Goal: Task Accomplishment & Management: Complete application form

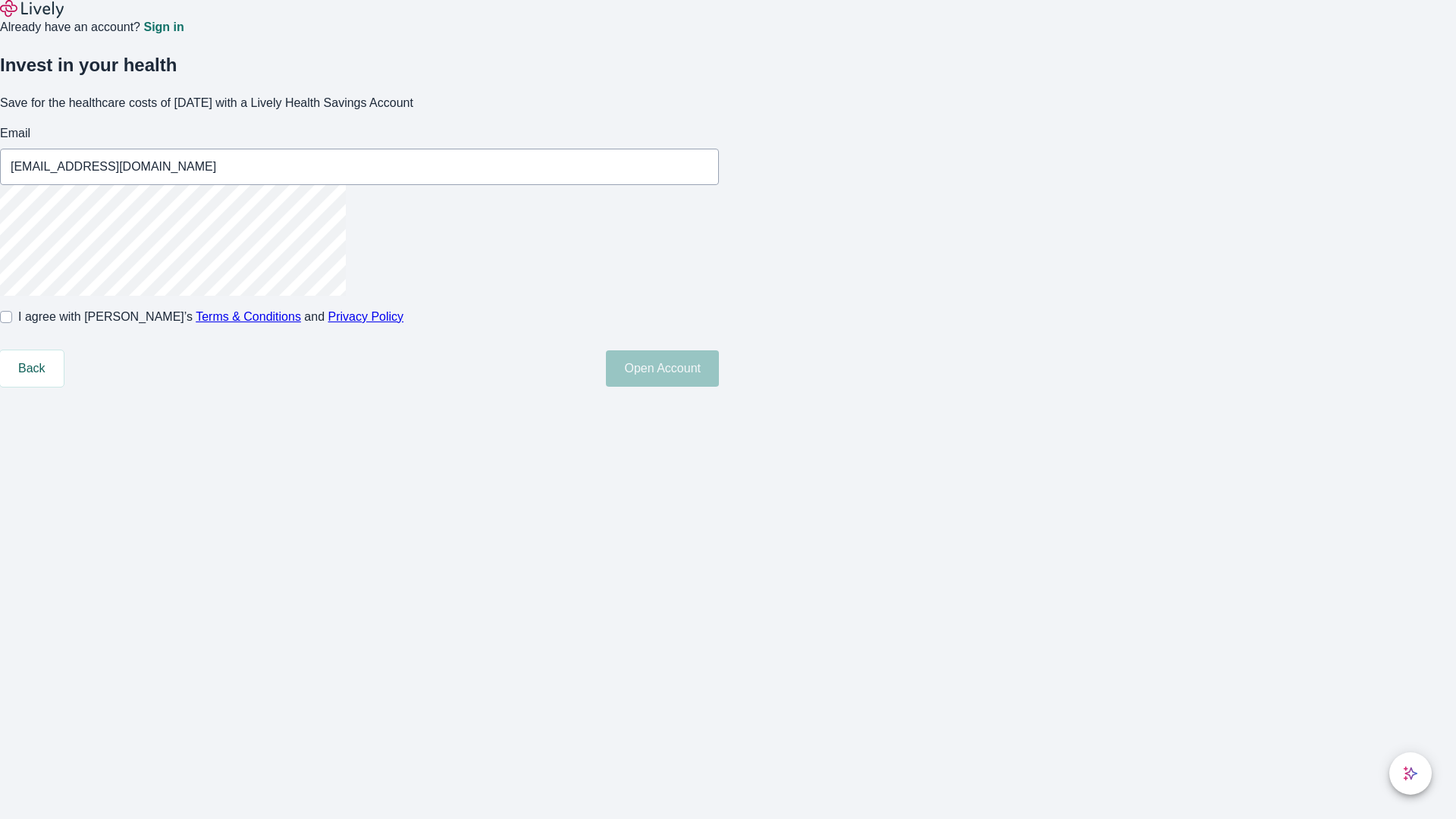
click at [12, 324] on input "I agree with Lively’s Terms & Conditions and Privacy Policy" at bounding box center [5, 316] width 12 height 12
checkbox input "true"
click at [719, 387] on button "Open Account" at bounding box center [663, 368] width 113 height 37
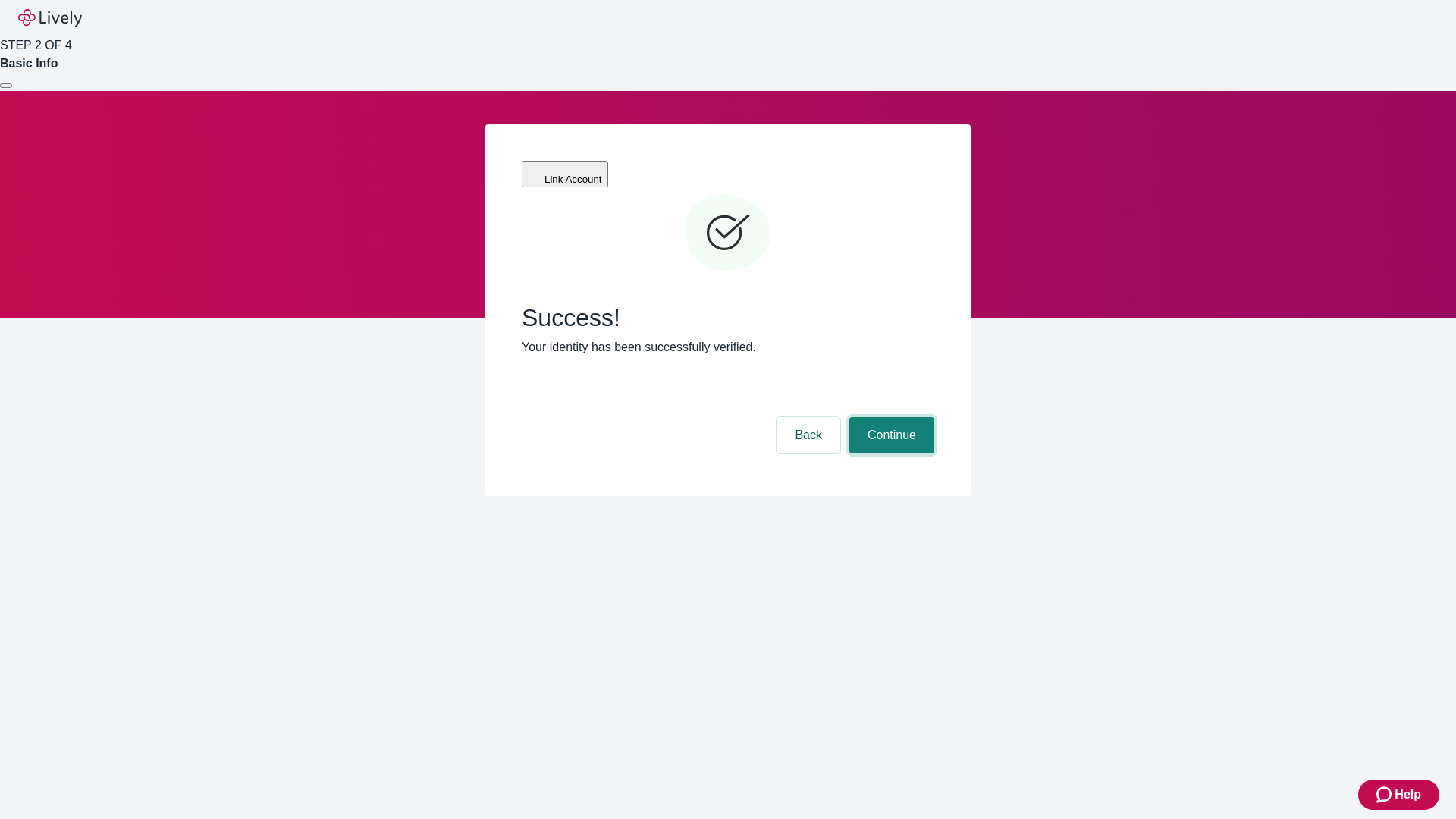
click at [889, 417] on button "Continue" at bounding box center [891, 435] width 85 height 37
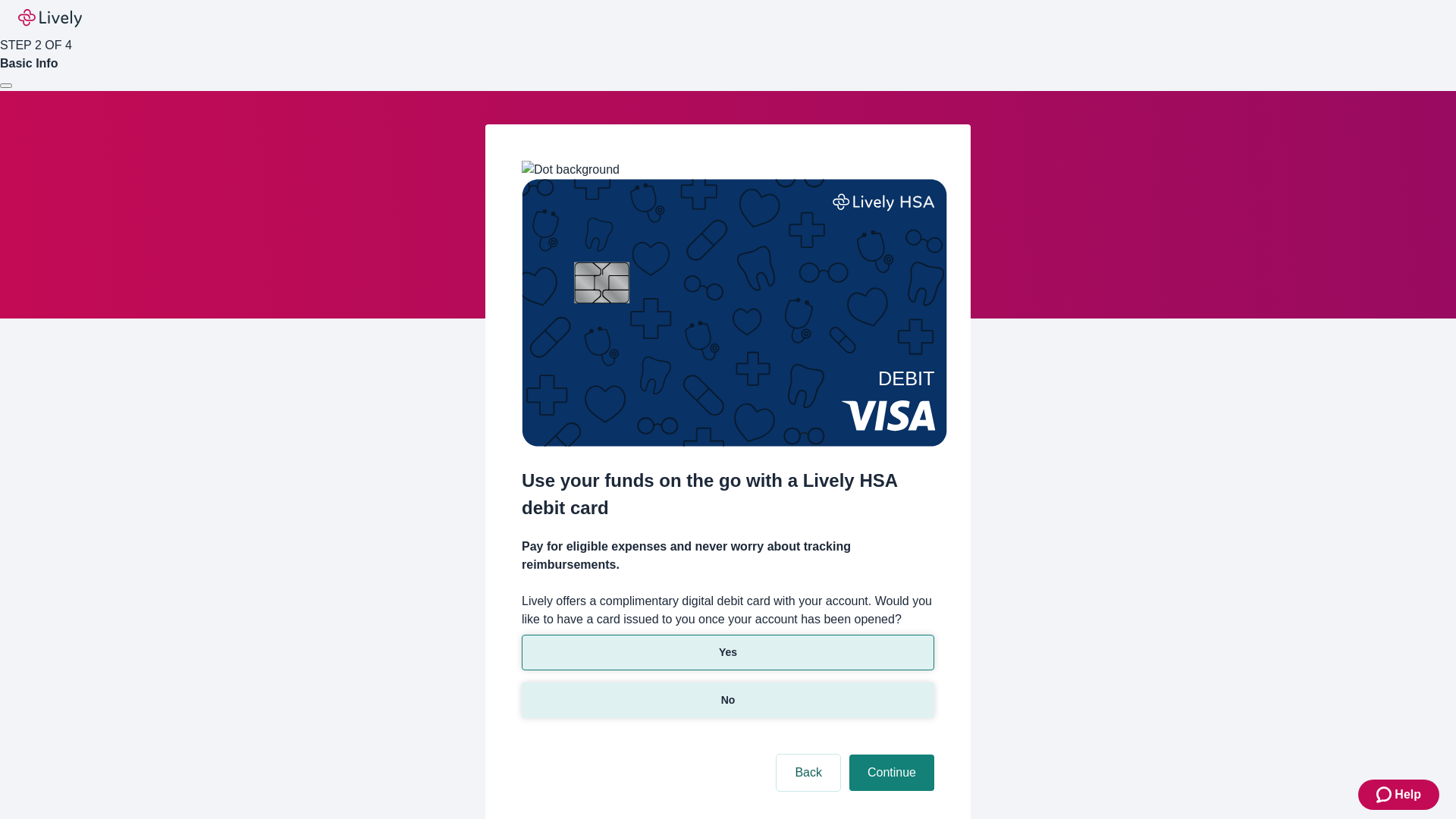
click at [728, 693] on p "No" at bounding box center [728, 700] width 15 height 16
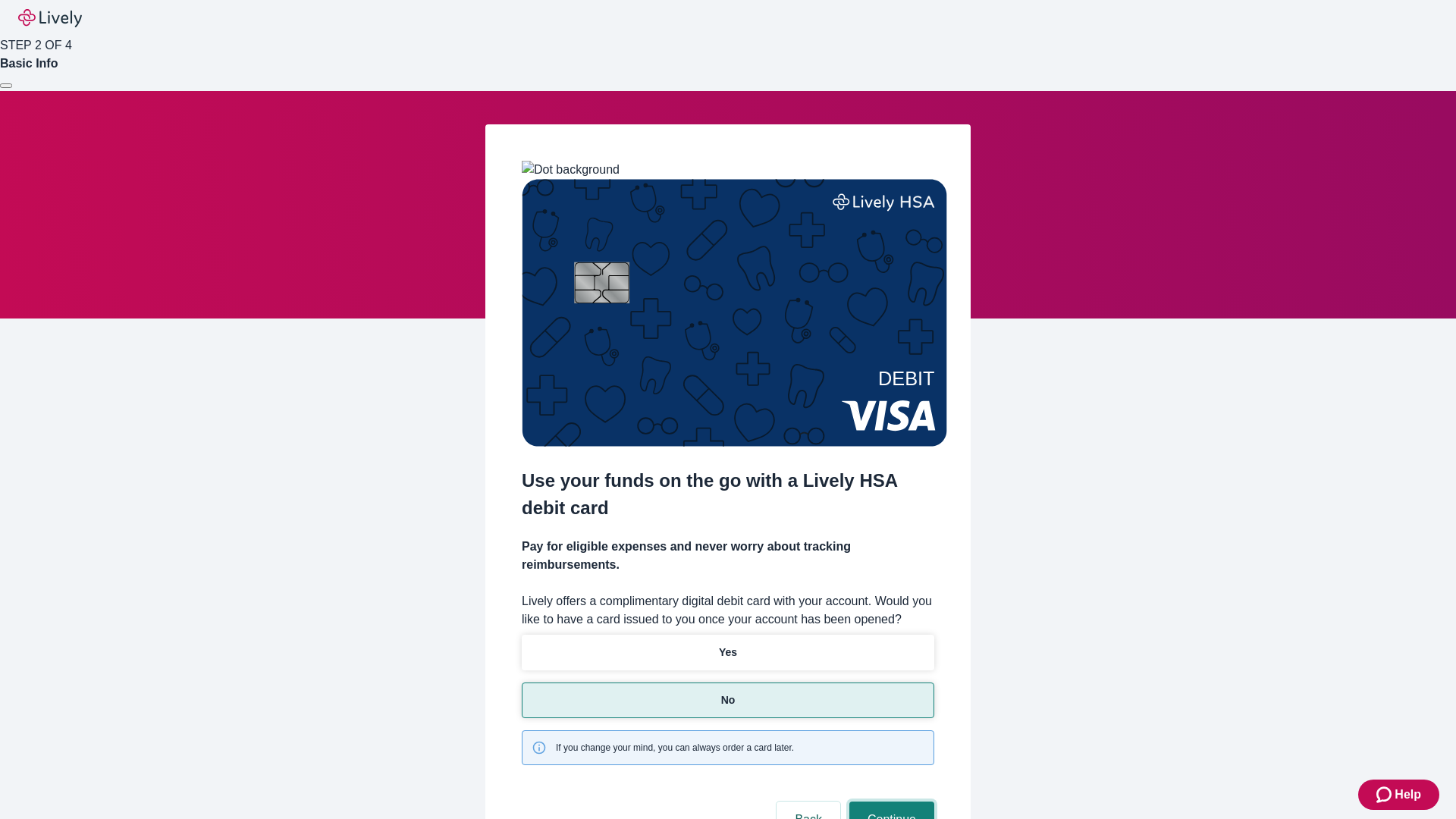
click at [889, 802] on button "Continue" at bounding box center [891, 820] width 85 height 37
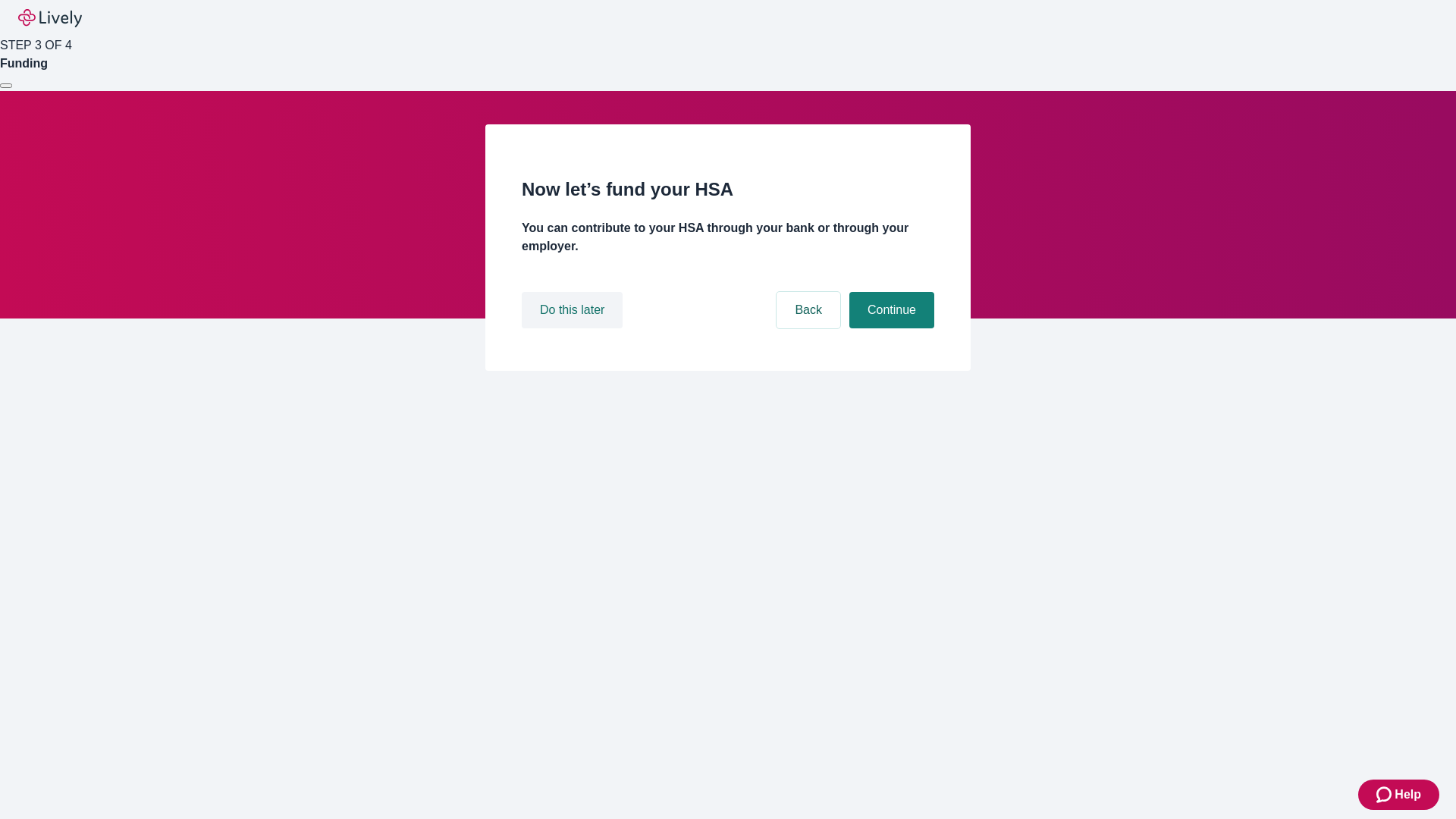
click at [574, 328] on button "Do this later" at bounding box center [572, 310] width 101 height 37
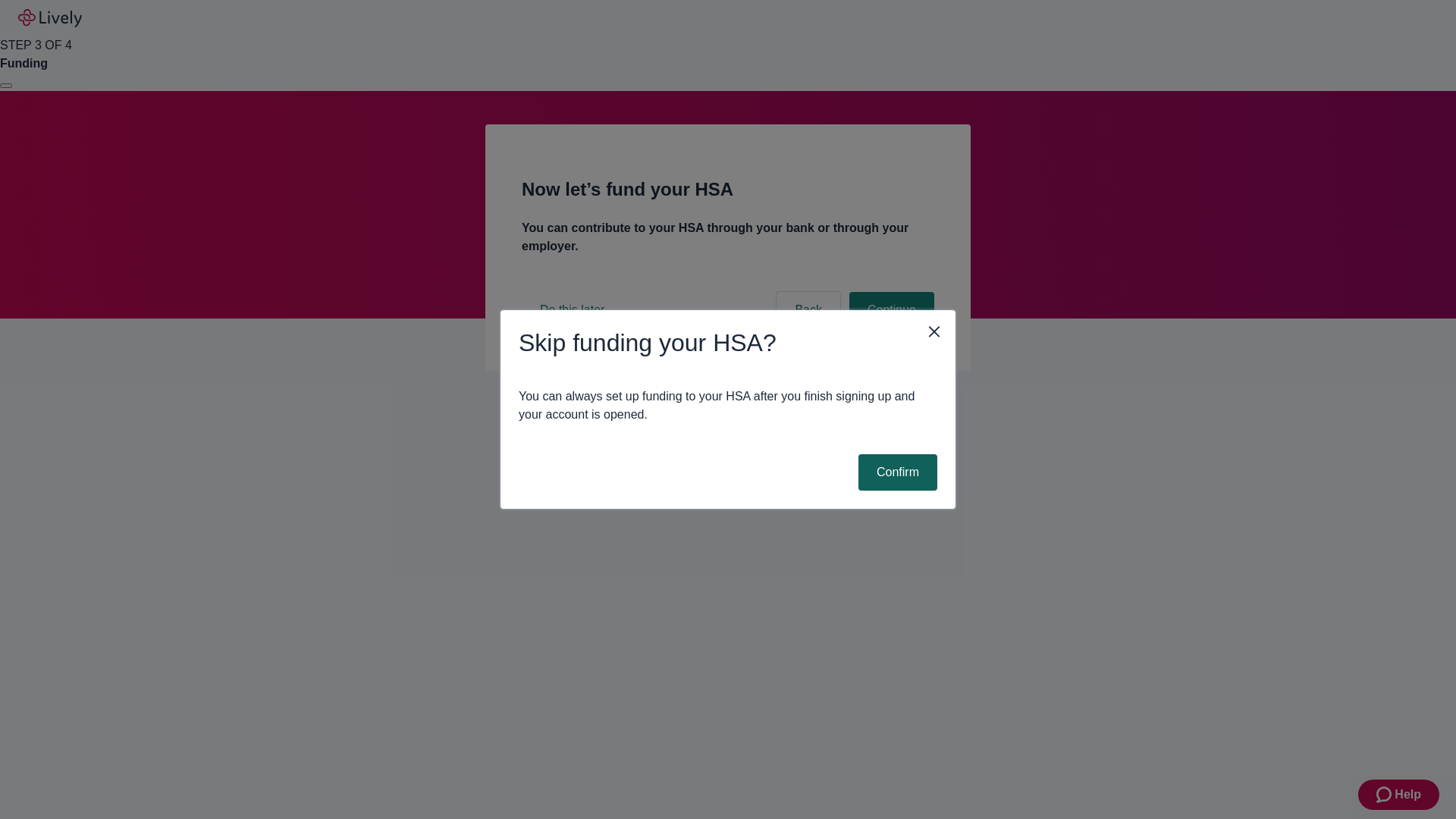
click at [896, 473] on button "Confirm" at bounding box center [898, 473] width 79 height 37
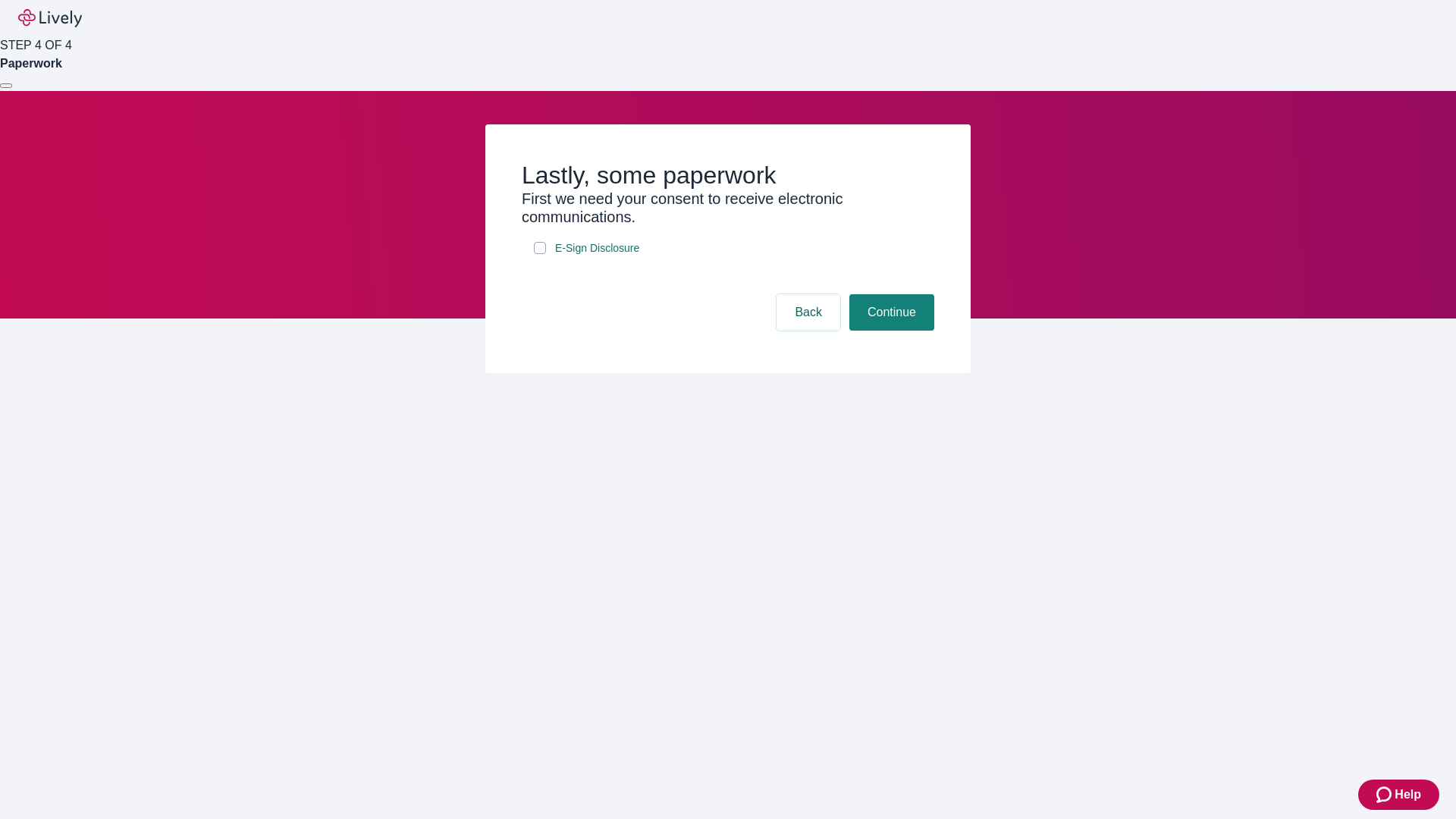
click at [540, 254] on input "E-Sign Disclosure" at bounding box center [539, 248] width 12 height 12
checkbox input "true"
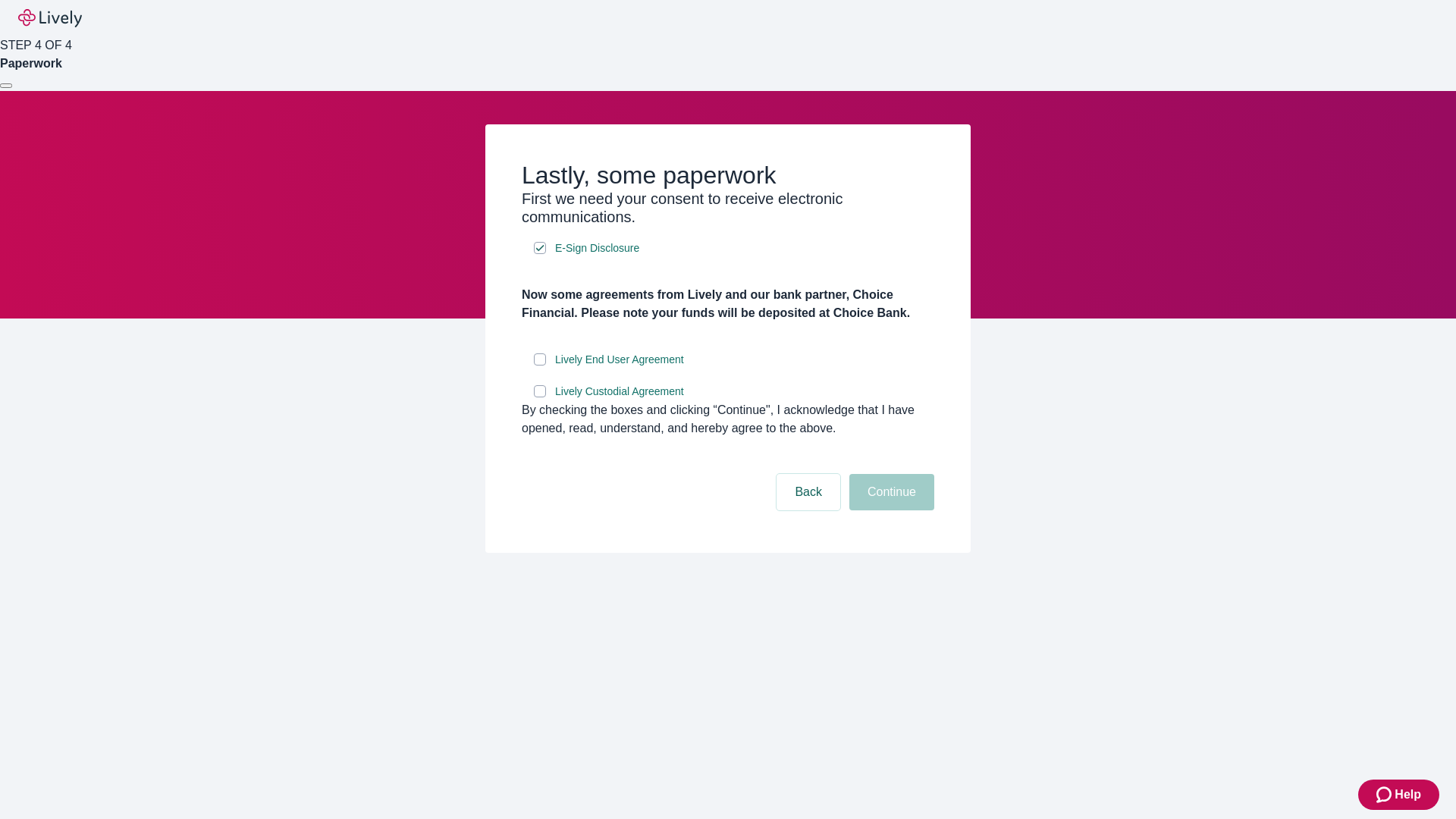
click at [540, 366] on input "Lively End User Agreement" at bounding box center [539, 359] width 12 height 12
checkbox input "true"
click at [540, 398] on input "Lively Custodial Agreement" at bounding box center [539, 391] width 12 height 12
checkbox input "true"
click at [889, 510] on button "Continue" at bounding box center [891, 493] width 85 height 37
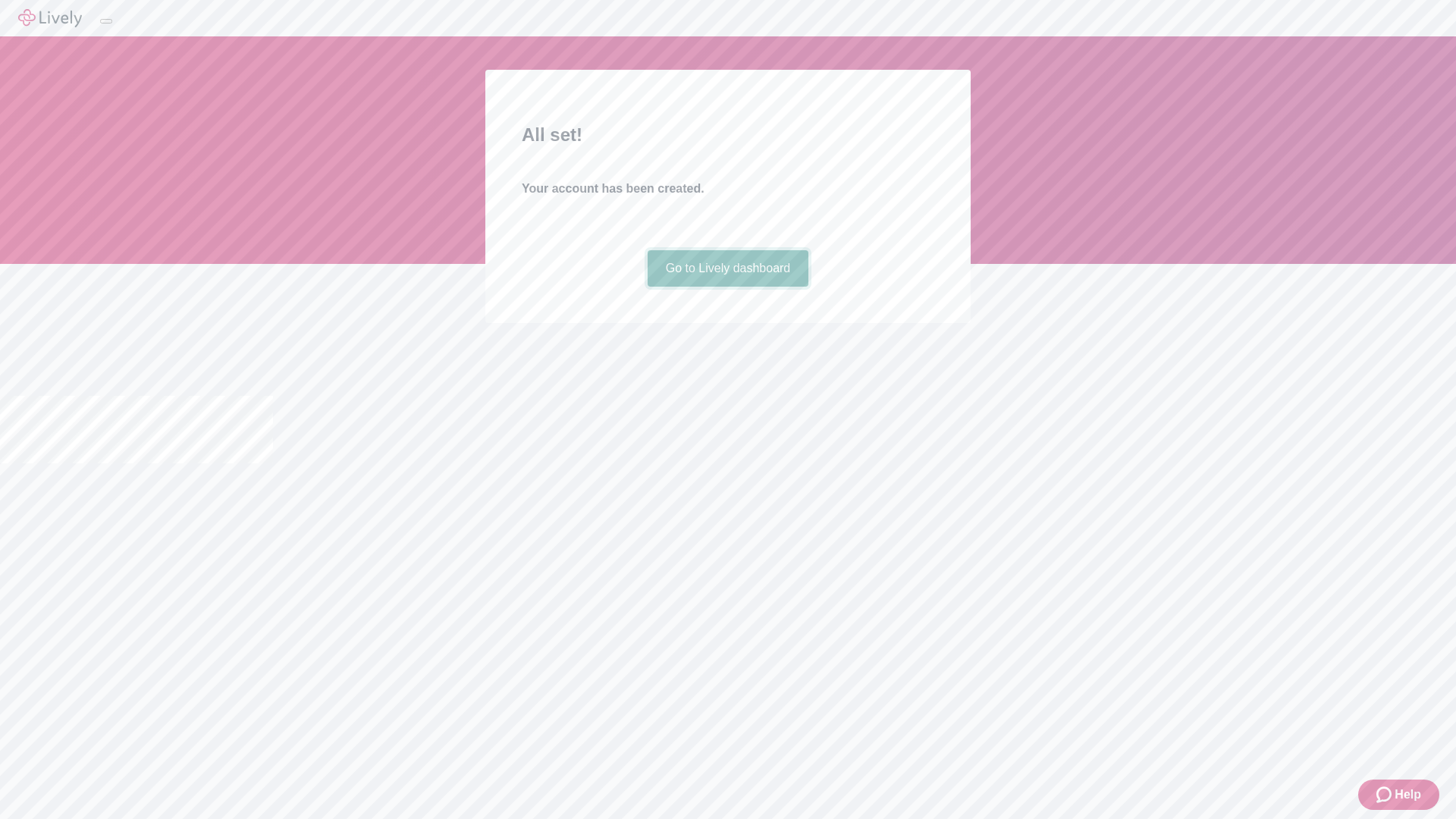
click at [728, 287] on link "Go to Lively dashboard" at bounding box center [728, 269] width 162 height 37
